Goal: Transaction & Acquisition: Book appointment/travel/reservation

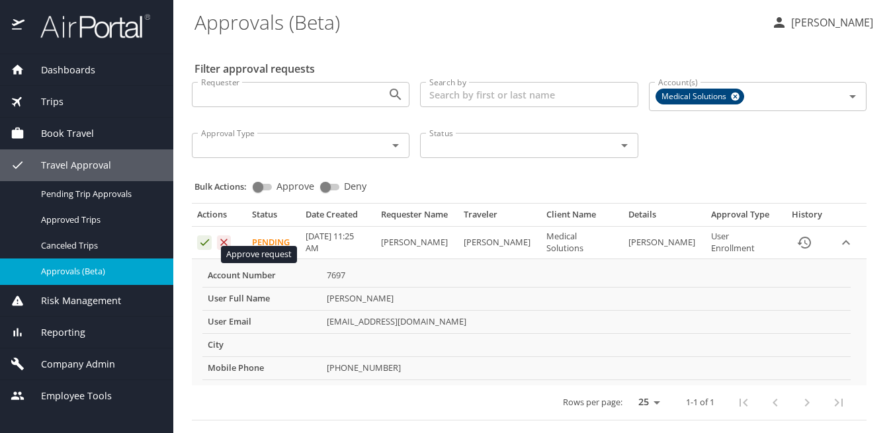
click at [205, 246] on icon "Approval table" at bounding box center [204, 242] width 9 height 7
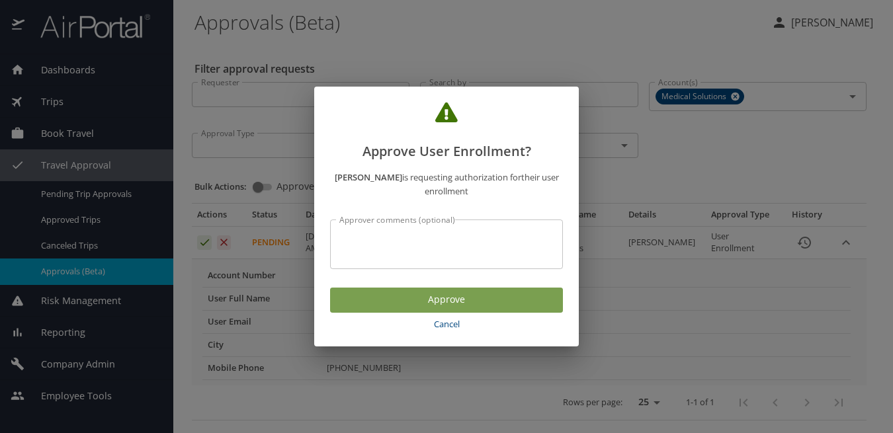
click at [411, 298] on span "Approve" at bounding box center [447, 300] width 212 height 17
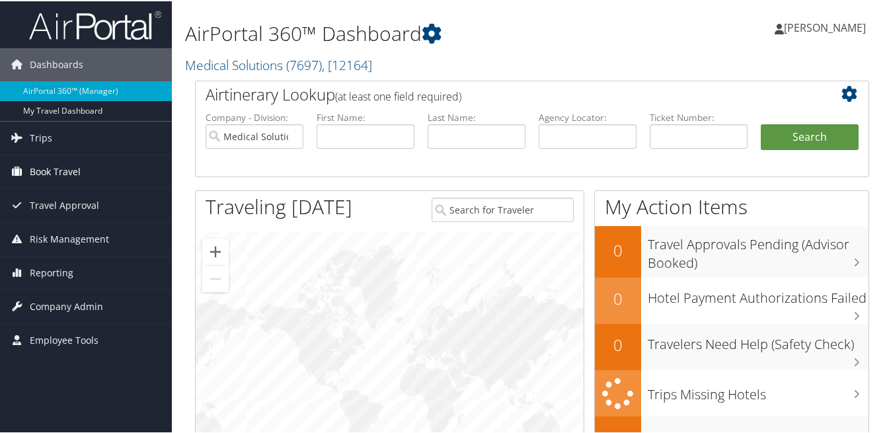
click at [30, 174] on span "Book Travel" at bounding box center [55, 170] width 51 height 33
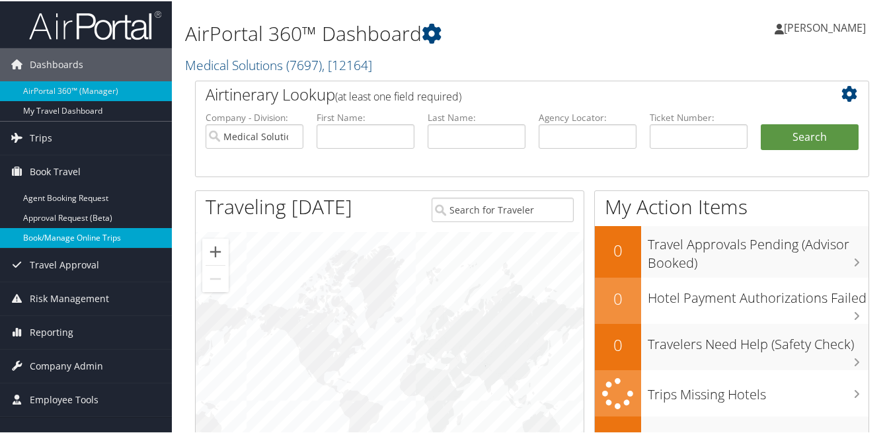
click at [64, 235] on link "Book/Manage Online Trips" at bounding box center [86, 237] width 172 height 20
